Goal: Transaction & Acquisition: Purchase product/service

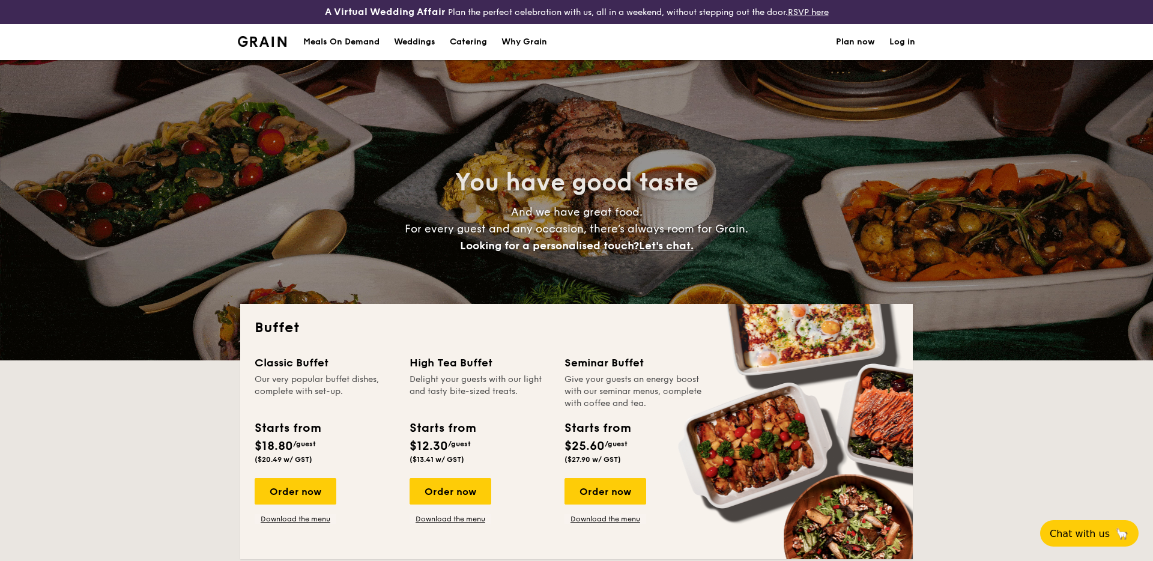
select select
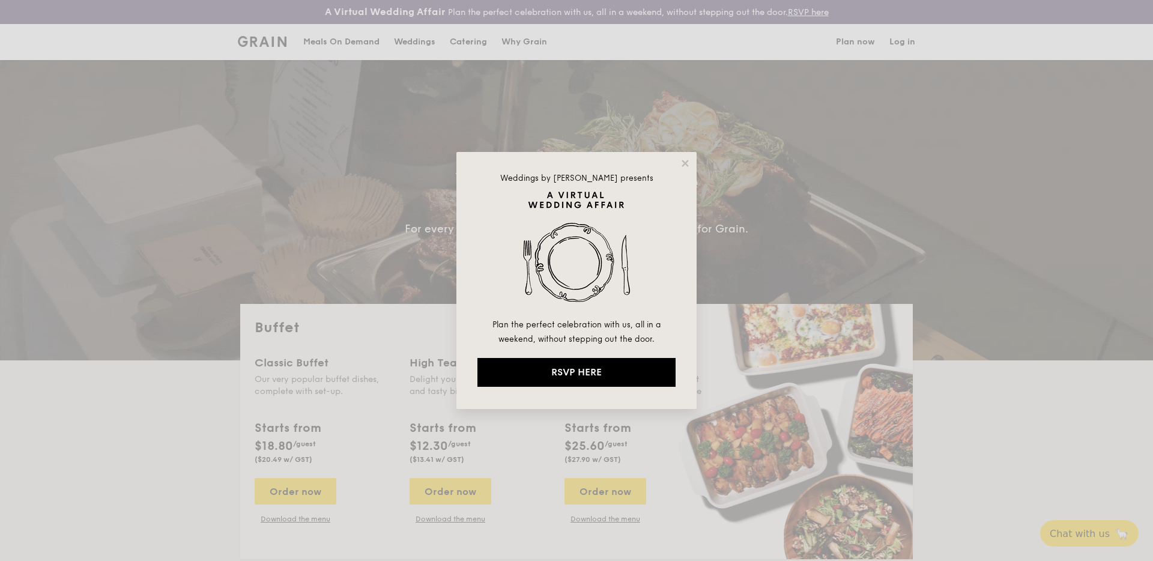
click at [303, 485] on div "Weddings by Grain presents Plan the perfect celebration with us, all in a weeke…" at bounding box center [576, 280] width 1153 height 561
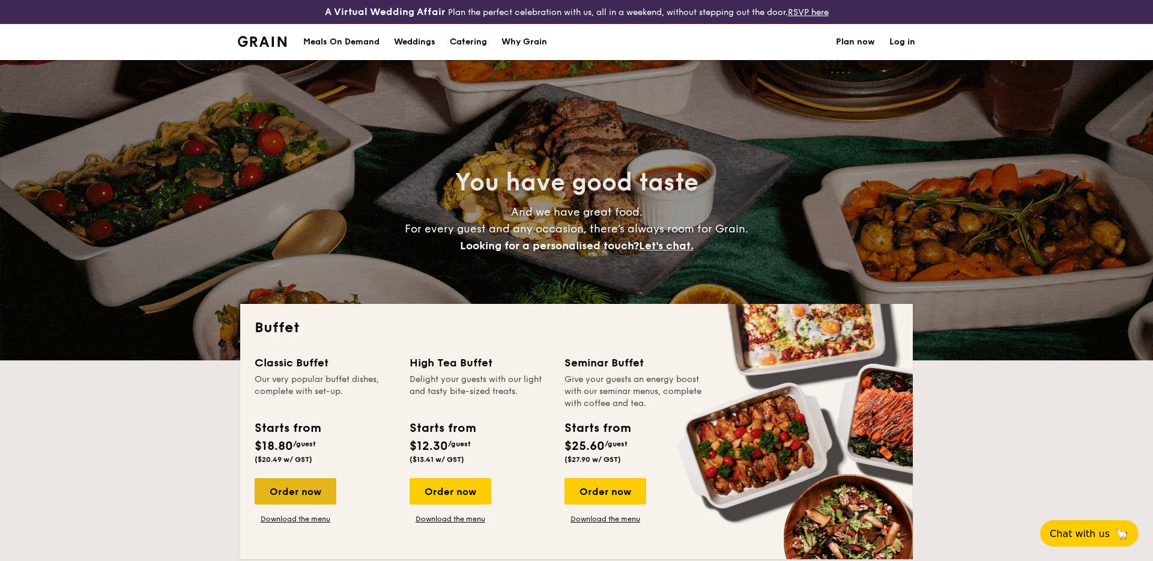
click at [312, 488] on div "Order now" at bounding box center [296, 491] width 82 height 26
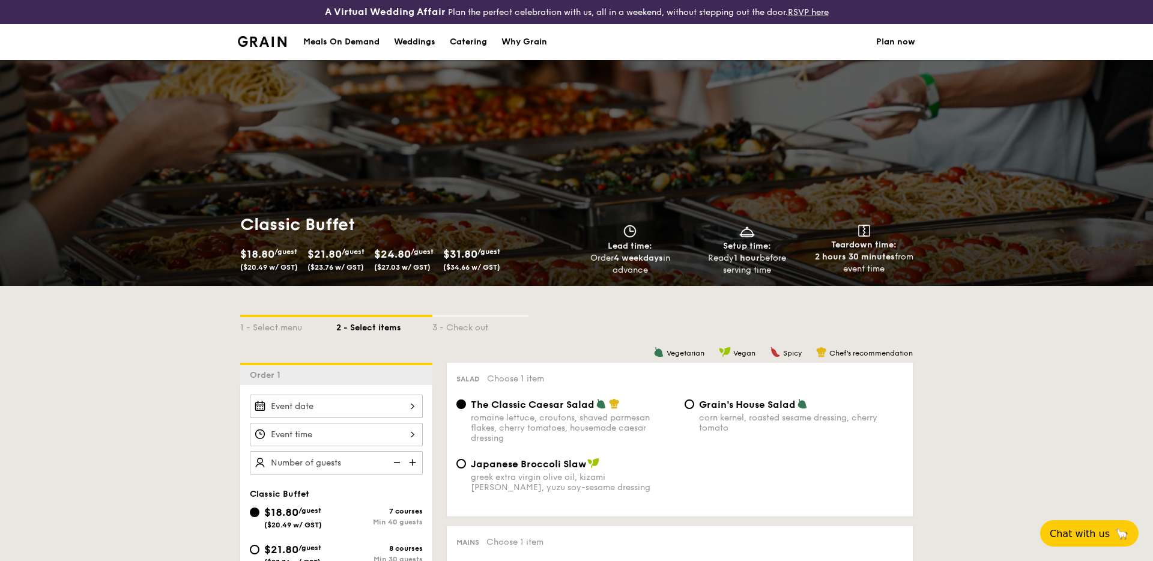
click at [316, 416] on div at bounding box center [336, 406] width 173 height 23
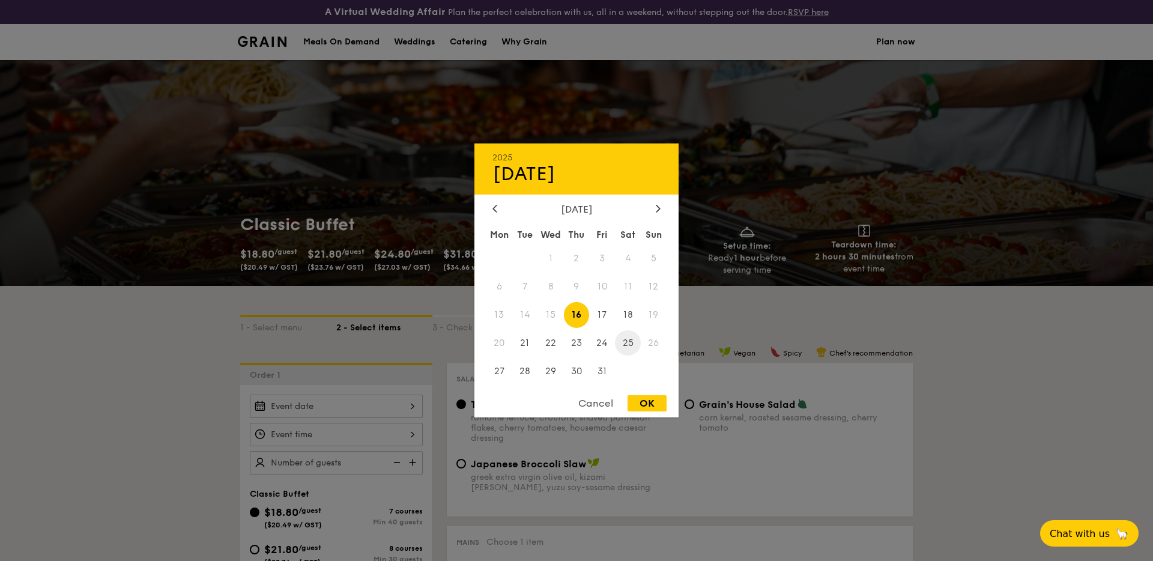
click at [628, 341] on span "25" at bounding box center [628, 343] width 26 height 26
click at [644, 402] on div "OK" at bounding box center [647, 403] width 39 height 16
type input "[DATE]"
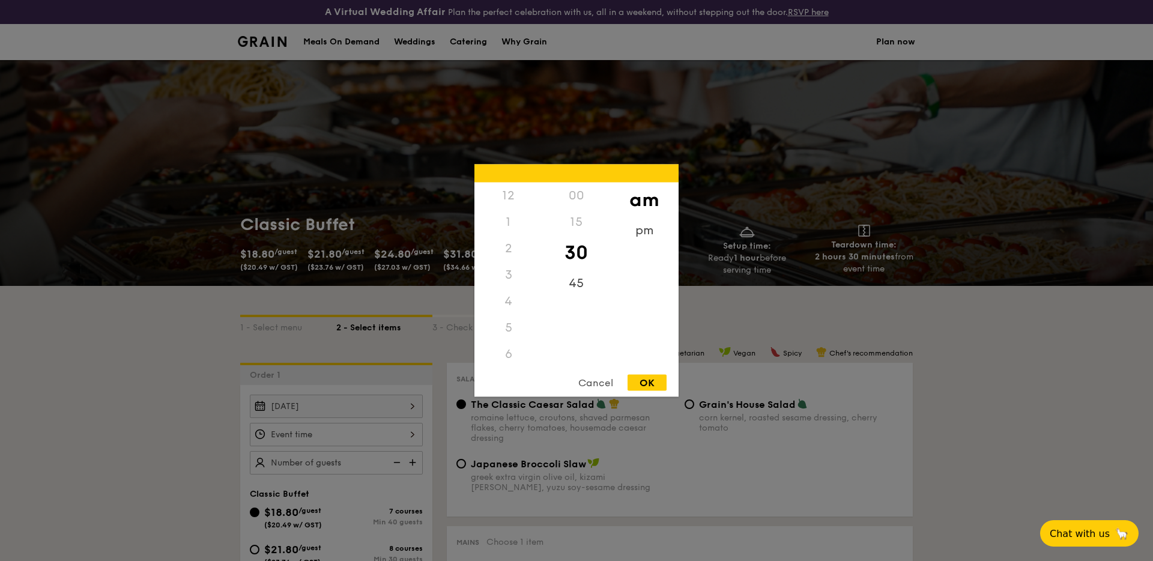
click at [340, 440] on div "12 1 2 3 4 5 6 7 8 9 10 11 00 15 30 45 am pm Cancel OK" at bounding box center [336, 434] width 173 height 23
click at [653, 396] on div "Cancel OK" at bounding box center [577, 386] width 204 height 22
click at [646, 375] on div "OK" at bounding box center [647, 383] width 39 height 16
type input "10:30AM"
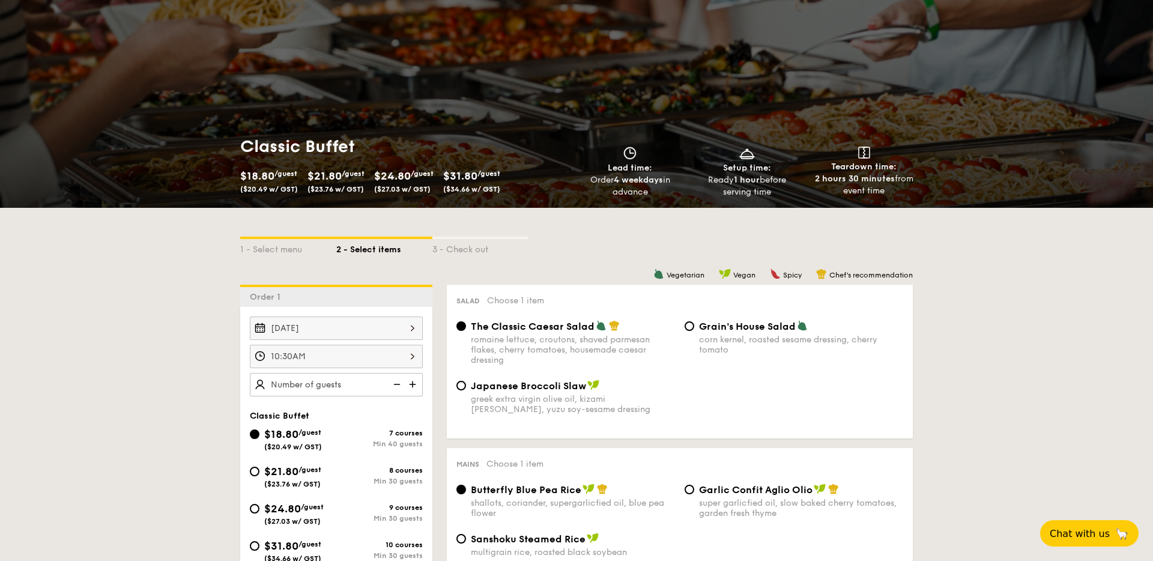
click at [415, 382] on img at bounding box center [414, 384] width 18 height 23
type input "40 guests"
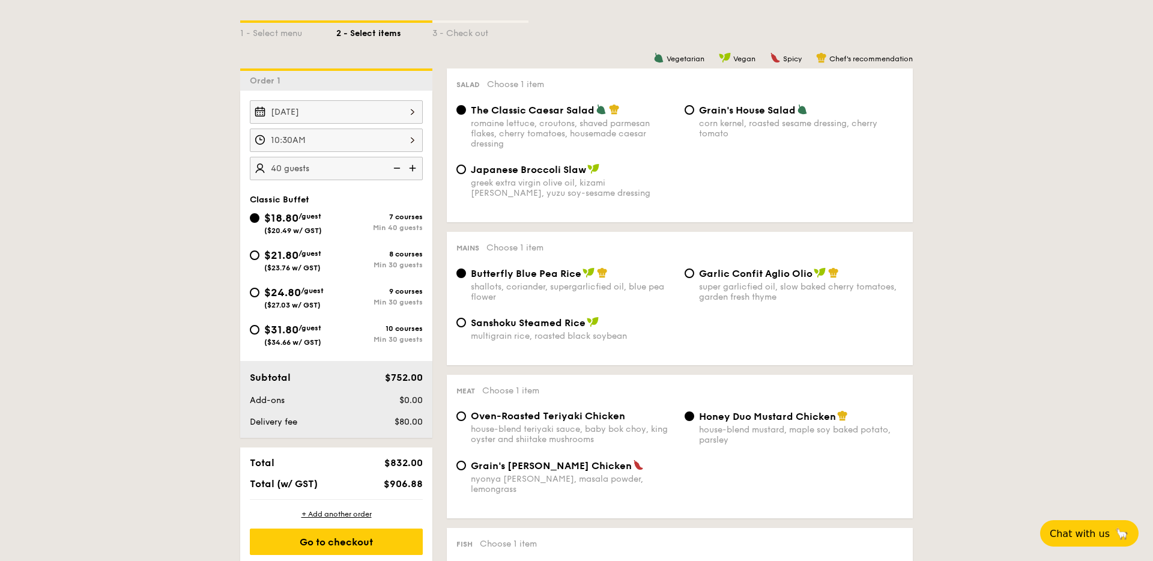
scroll to position [296, 0]
click at [368, 542] on div "Go to checkout" at bounding box center [336, 540] width 173 height 26
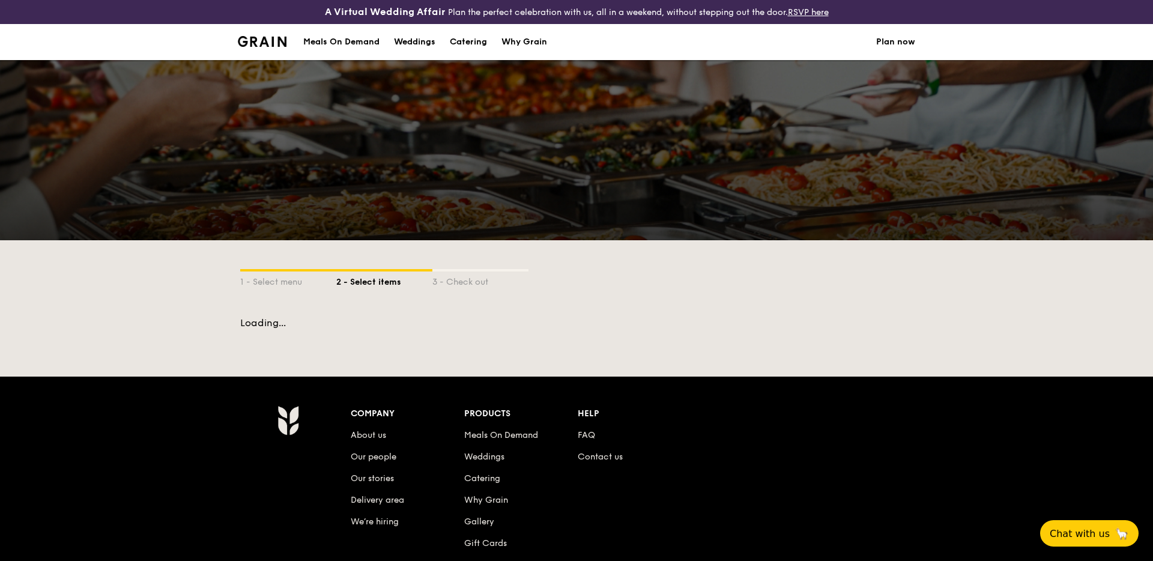
scroll to position [171, 0]
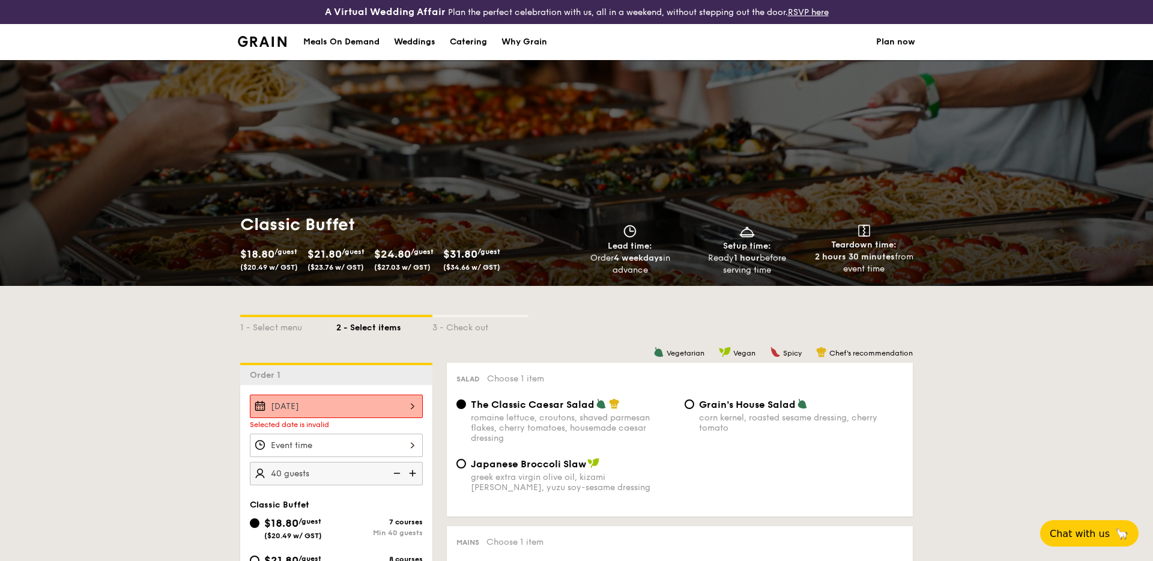
click at [474, 40] on div "Catering" at bounding box center [468, 42] width 37 height 36
select select
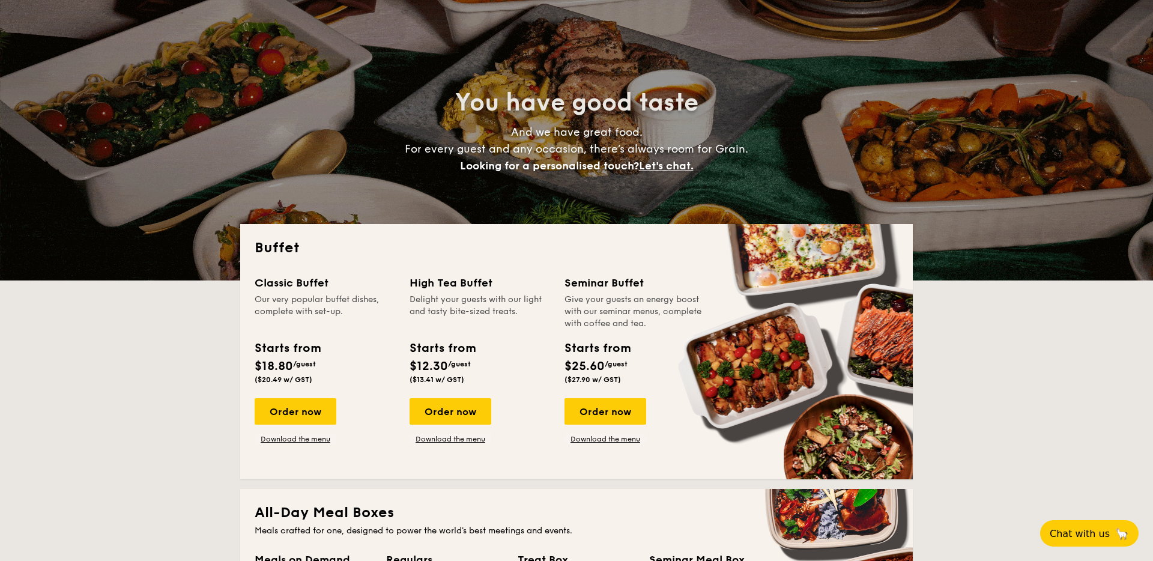
scroll to position [88, 0]
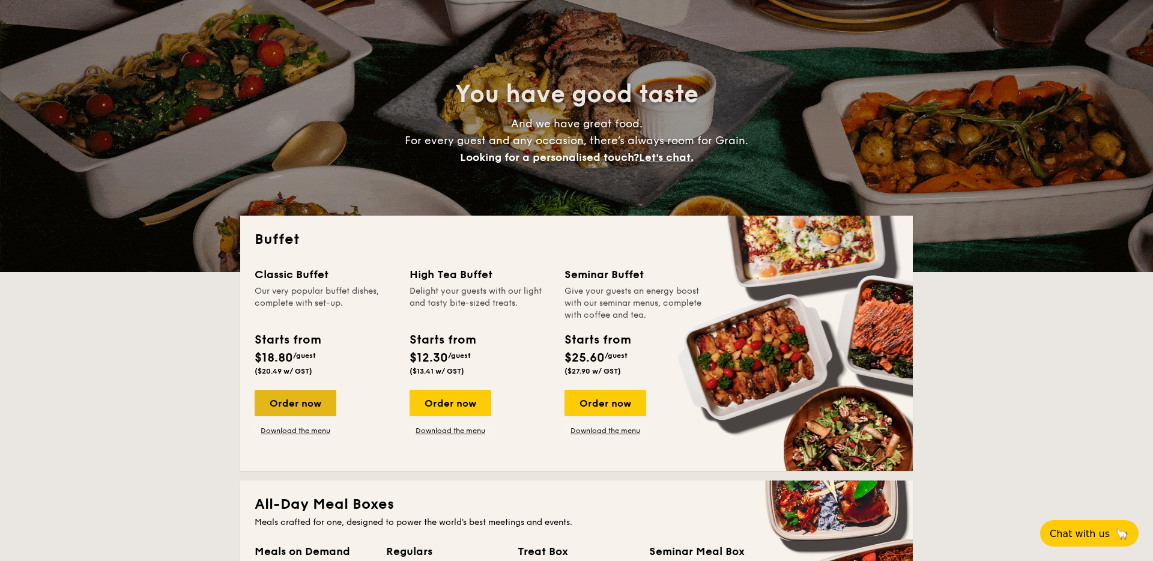
click at [303, 395] on div "Order now" at bounding box center [296, 403] width 82 height 26
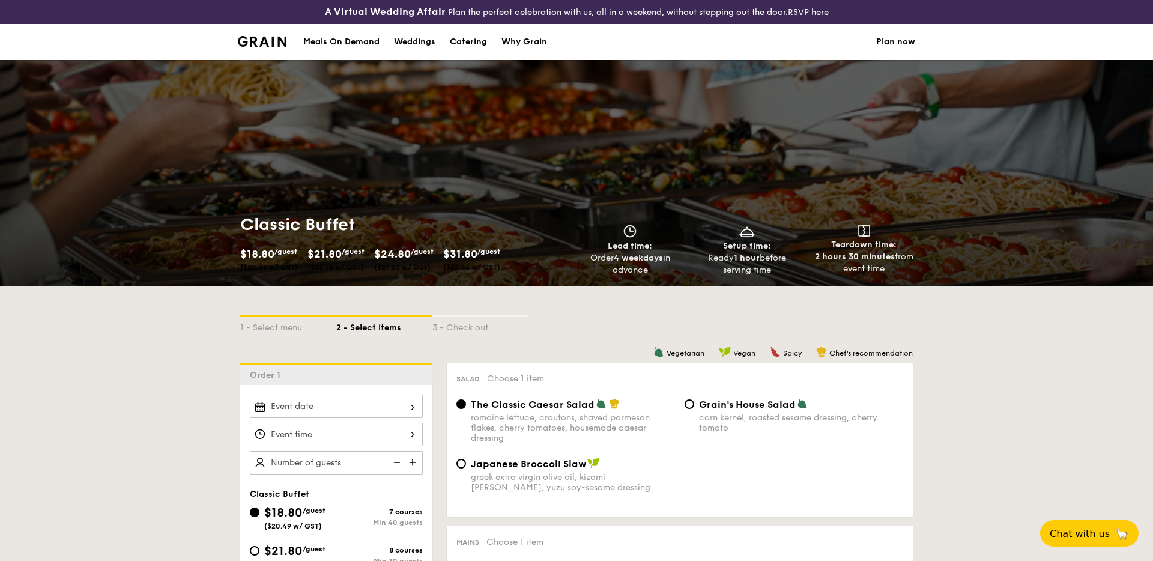
click at [342, 407] on div at bounding box center [336, 406] width 173 height 23
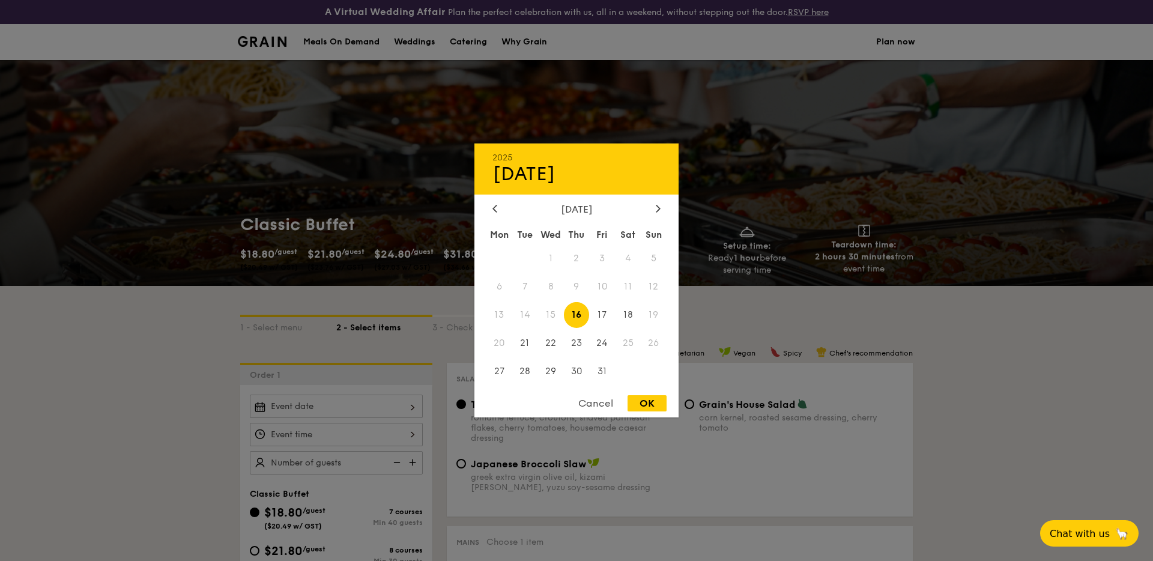
click at [631, 342] on span "25" at bounding box center [628, 343] width 26 height 26
click at [594, 398] on div "Cancel" at bounding box center [595, 403] width 59 height 16
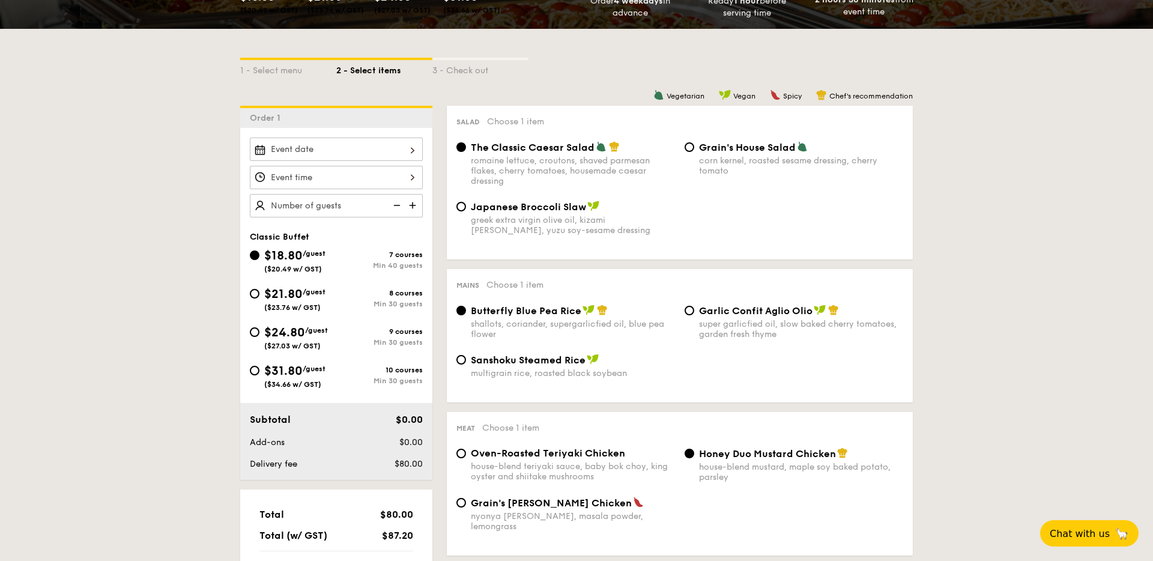
scroll to position [678, 0]
